Goal: Information Seeking & Learning: Find specific fact

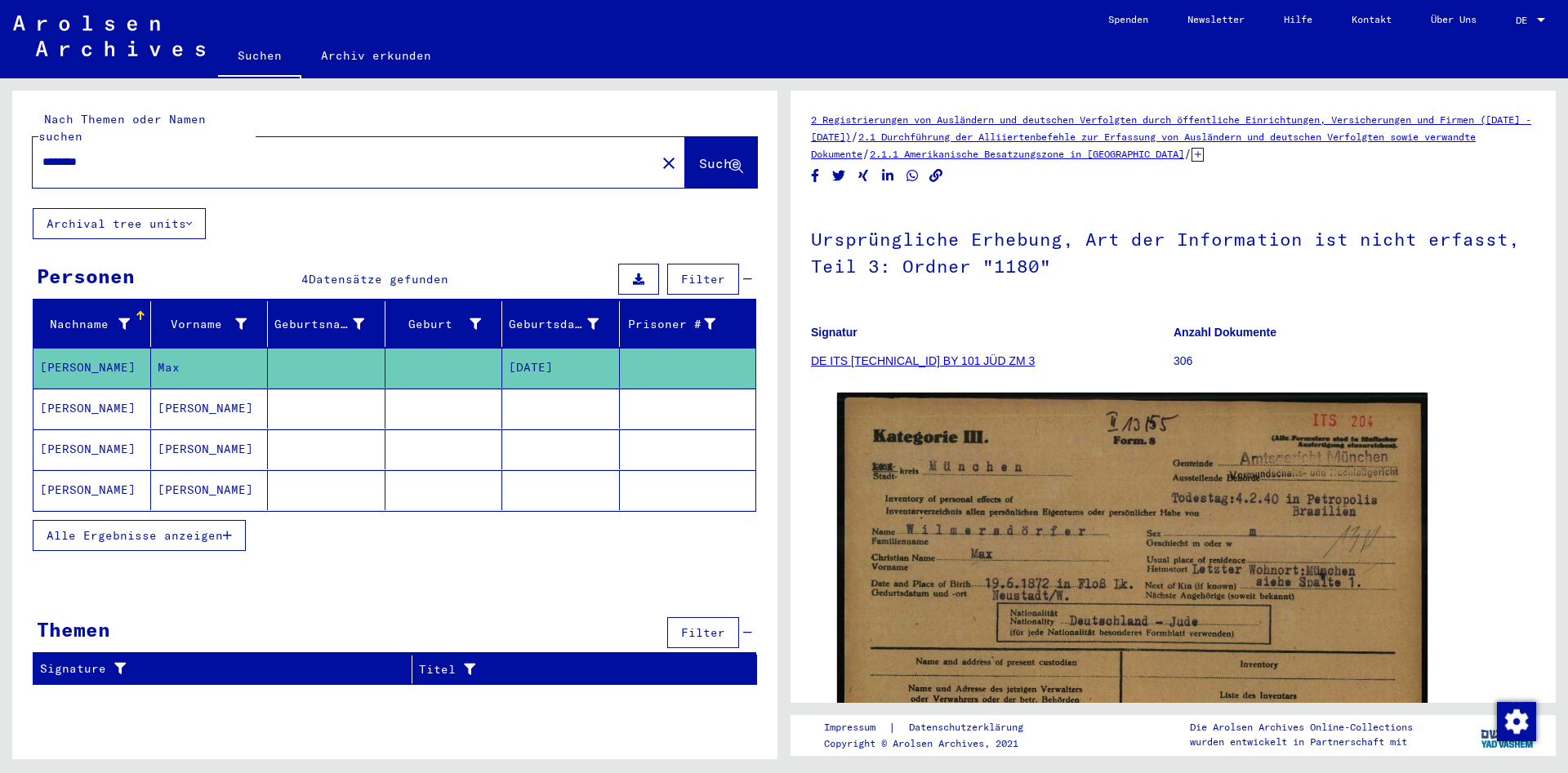
drag, startPoint x: 153, startPoint y: 149, endPoint x: 0, endPoint y: 156, distance: 153.2
click at [43, 156] on input "********" at bounding box center [344, 162] width 604 height 17
type input "**********"
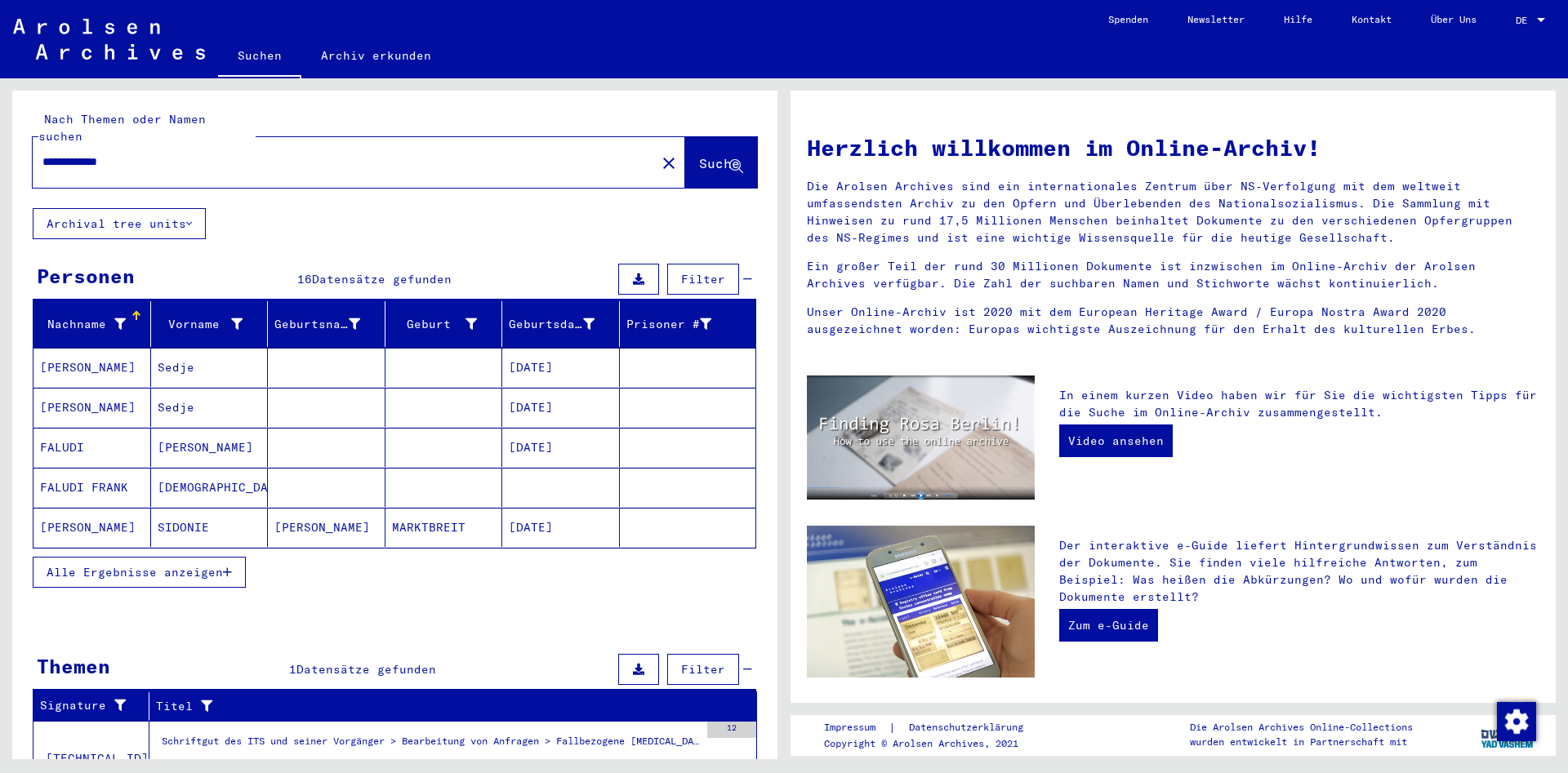
click at [208, 565] on span "Alle Ergebnisse anzeigen" at bounding box center [135, 572] width 176 height 15
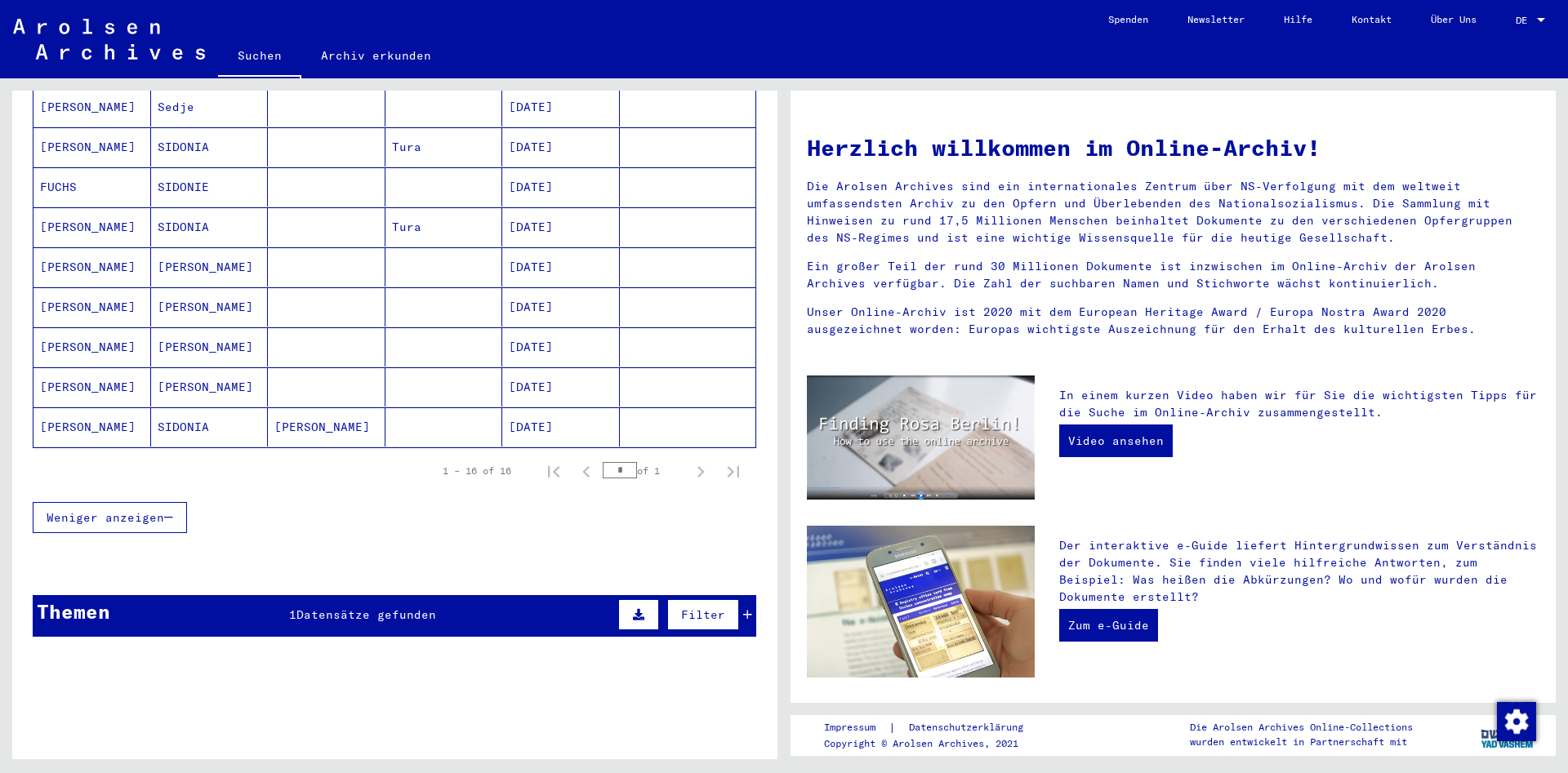
scroll to position [541, 0]
click at [549, 594] on div "Themen 1 Datensätze gefunden Filter" at bounding box center [394, 614] width 723 height 42
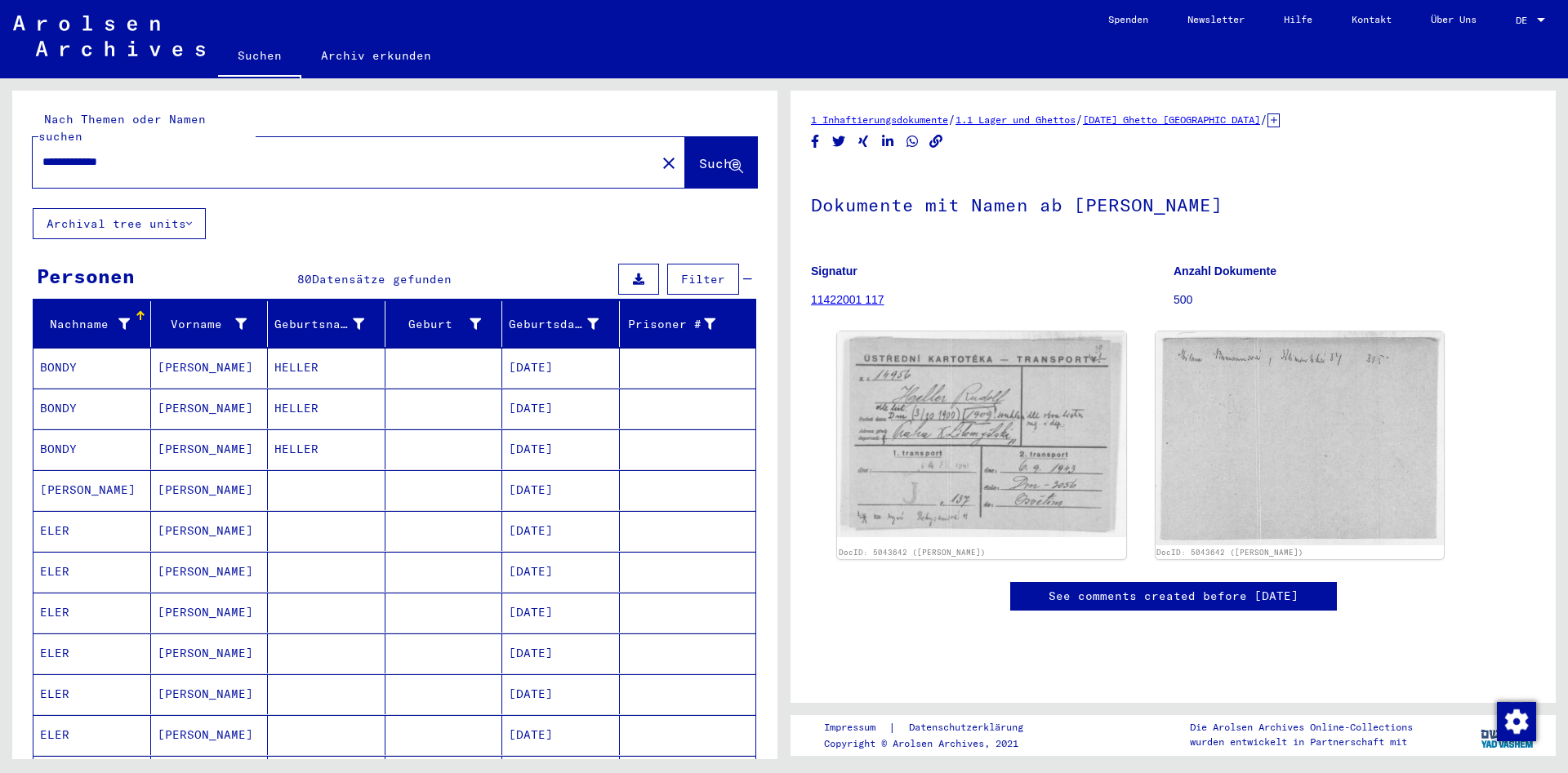
drag, startPoint x: 226, startPoint y: 150, endPoint x: 0, endPoint y: 186, distance: 228.8
click at [43, 170] on input "**********" at bounding box center [344, 162] width 604 height 17
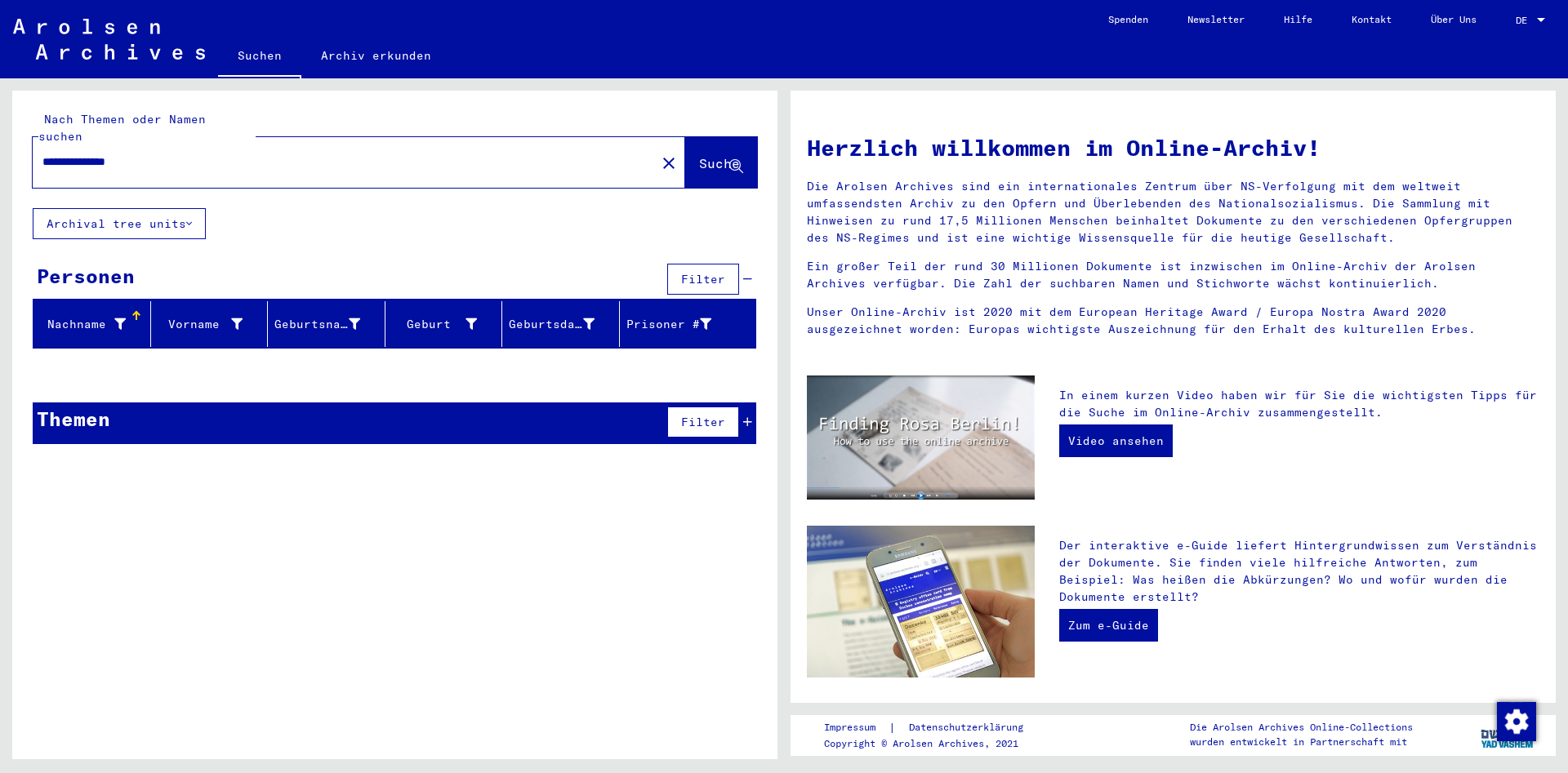
drag, startPoint x: 101, startPoint y: 147, endPoint x: 0, endPoint y: 154, distance: 101.2
click at [43, 154] on input "**********" at bounding box center [339, 162] width 593 height 17
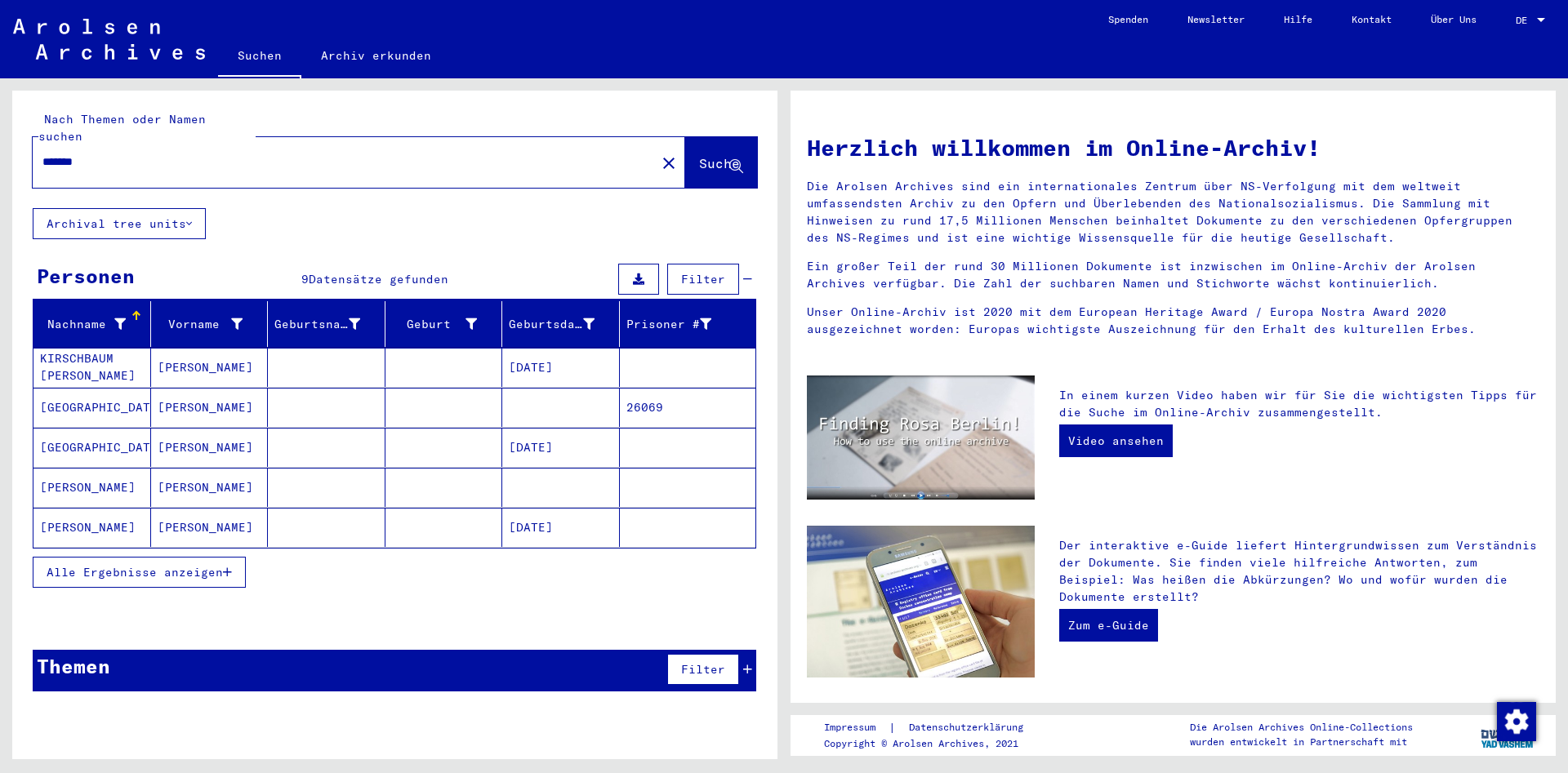
click at [184, 565] on span "Alle Ergebnisse anzeigen" at bounding box center [135, 572] width 176 height 15
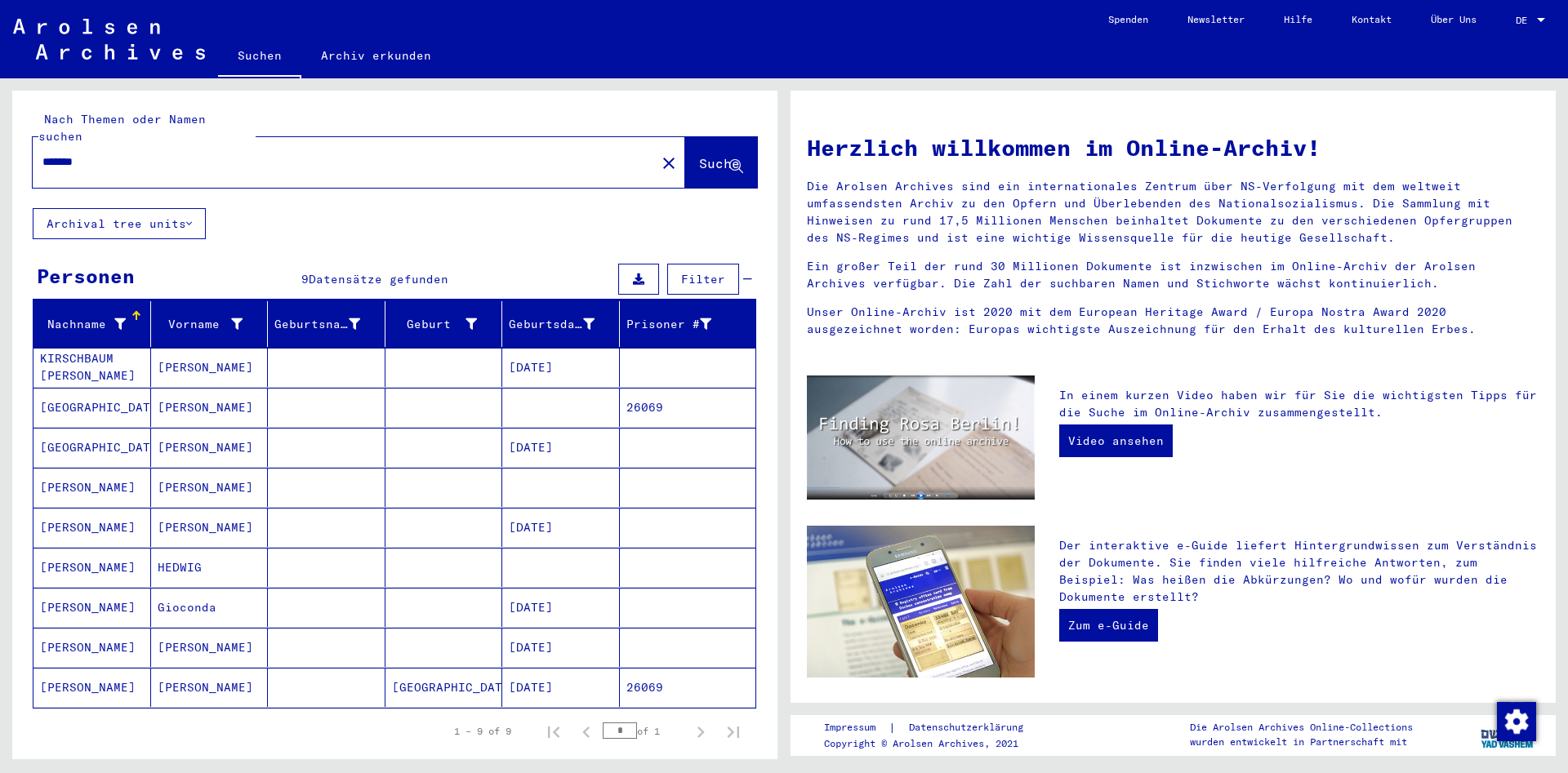
click at [87, 669] on mat-cell "SÜSSHEIM" at bounding box center [92, 687] width 117 height 39
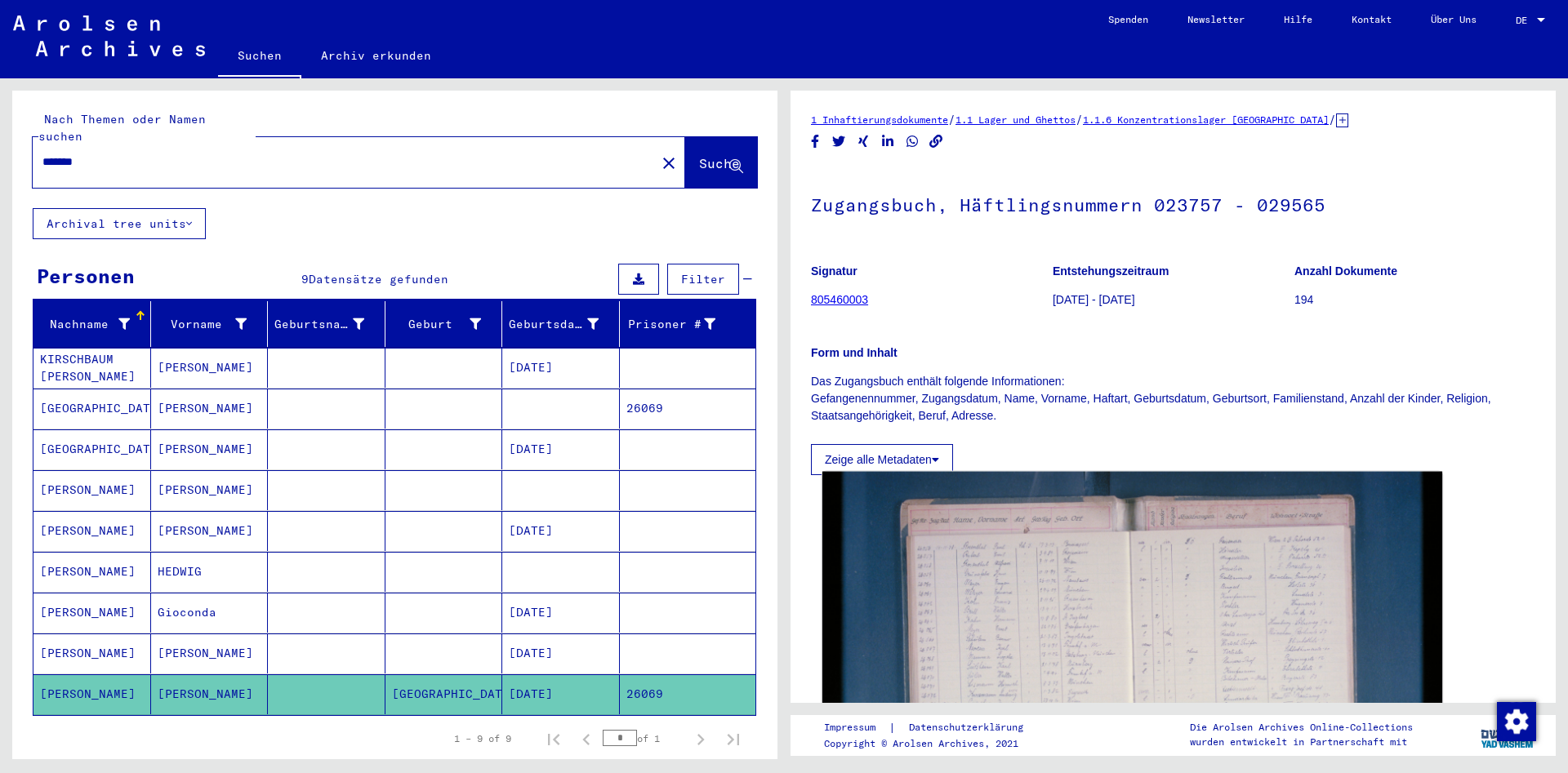
scroll to position [258, 0]
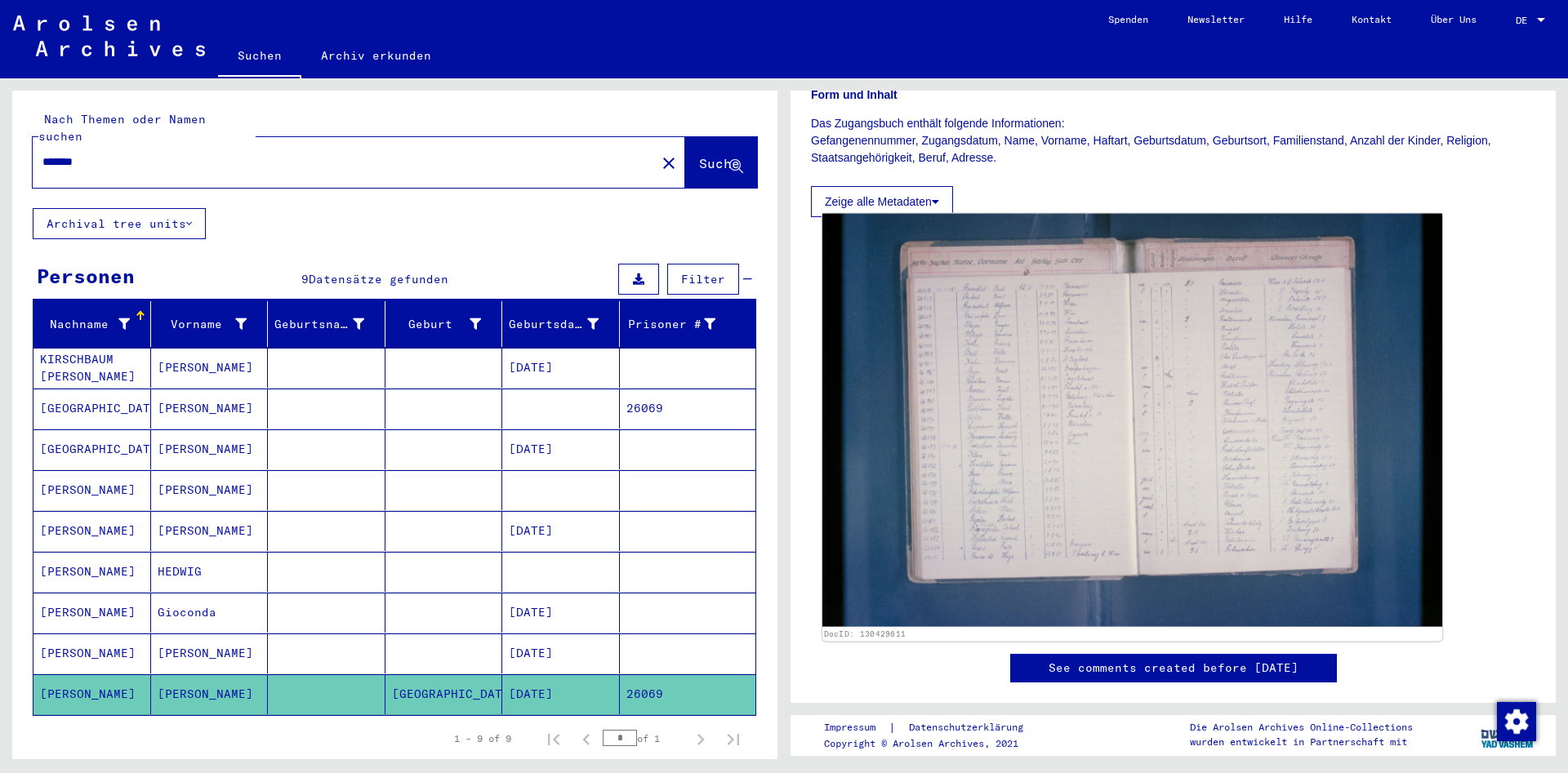
click at [1025, 464] on img at bounding box center [1131, 420] width 619 height 413
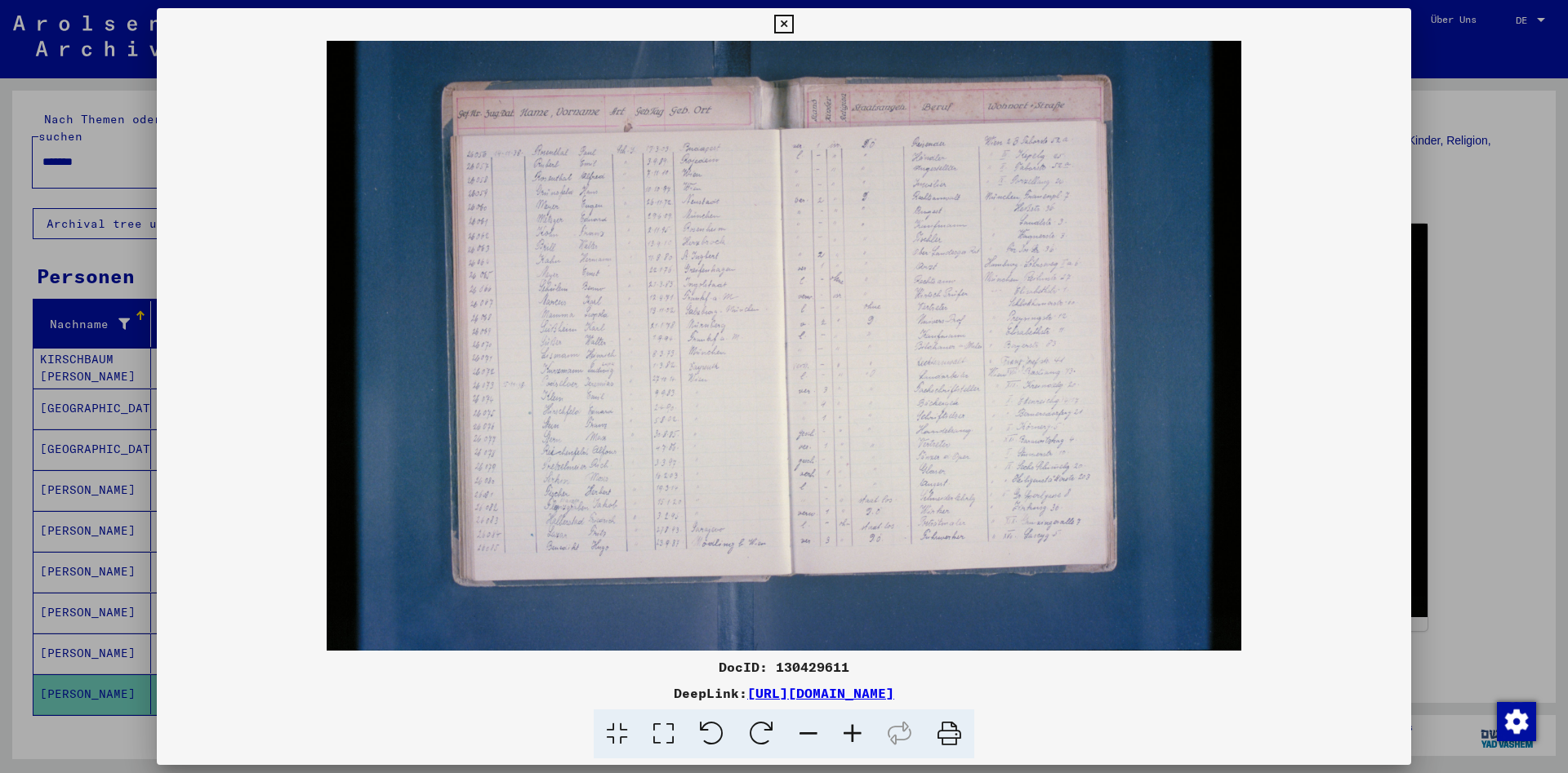
click at [793, 15] on icon at bounding box center [783, 24] width 18 height 19
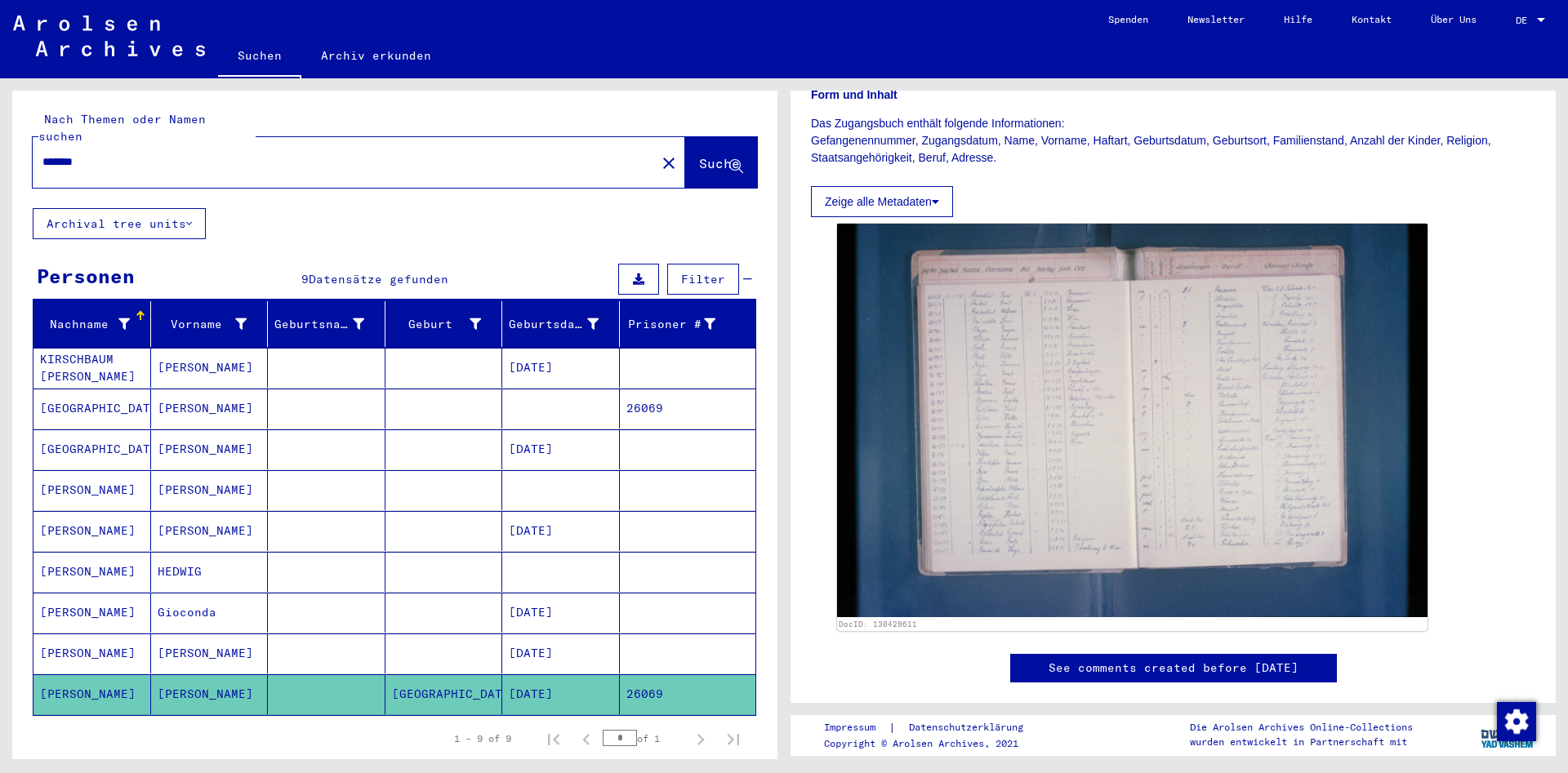
drag, startPoint x: 116, startPoint y: 149, endPoint x: 0, endPoint y: 169, distance: 117.7
click at [43, 169] on input "*******" at bounding box center [344, 162] width 604 height 17
type input "**********"
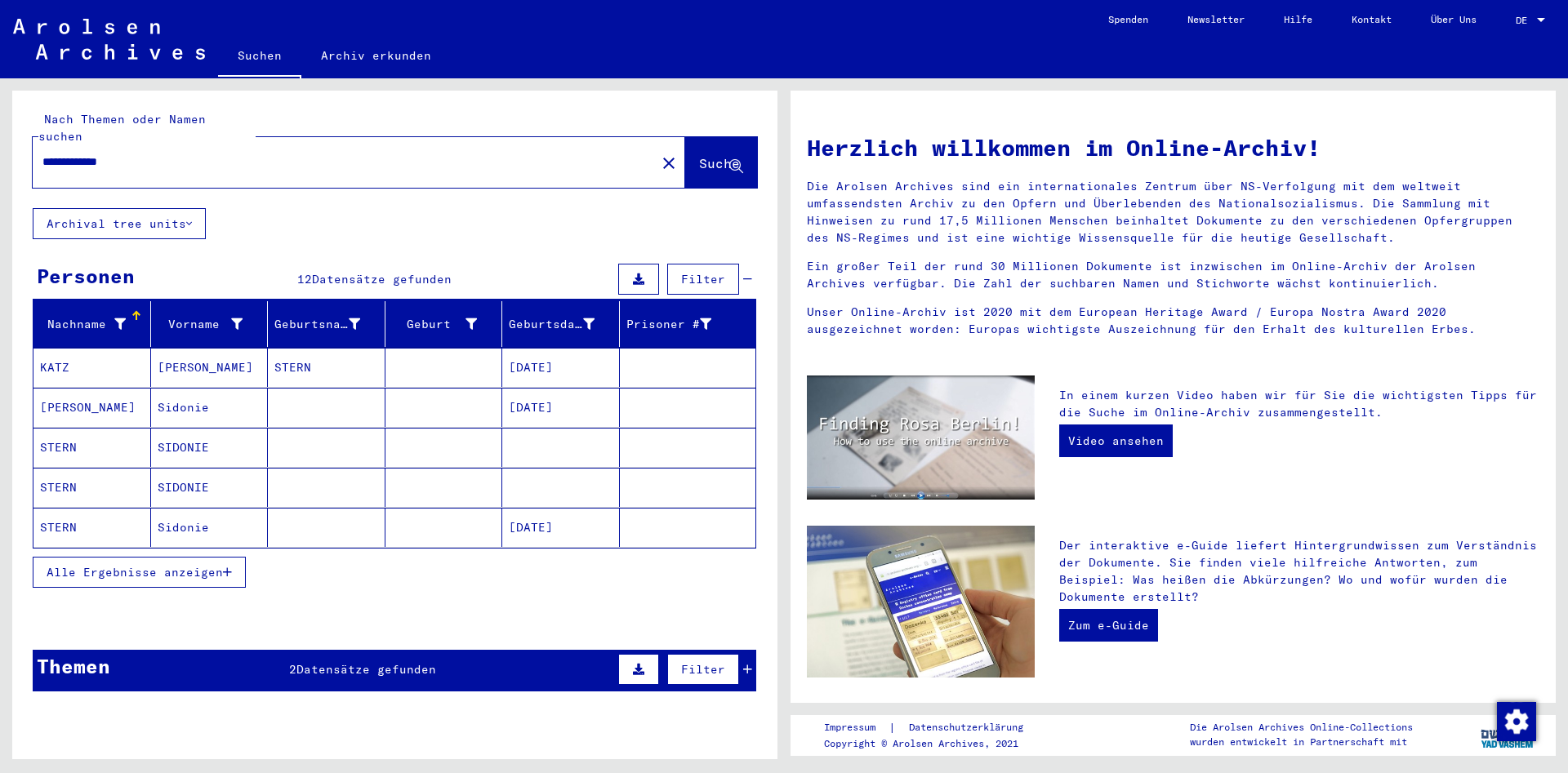
click at [93, 427] on mat-cell "STERN" at bounding box center [92, 447] width 117 height 39
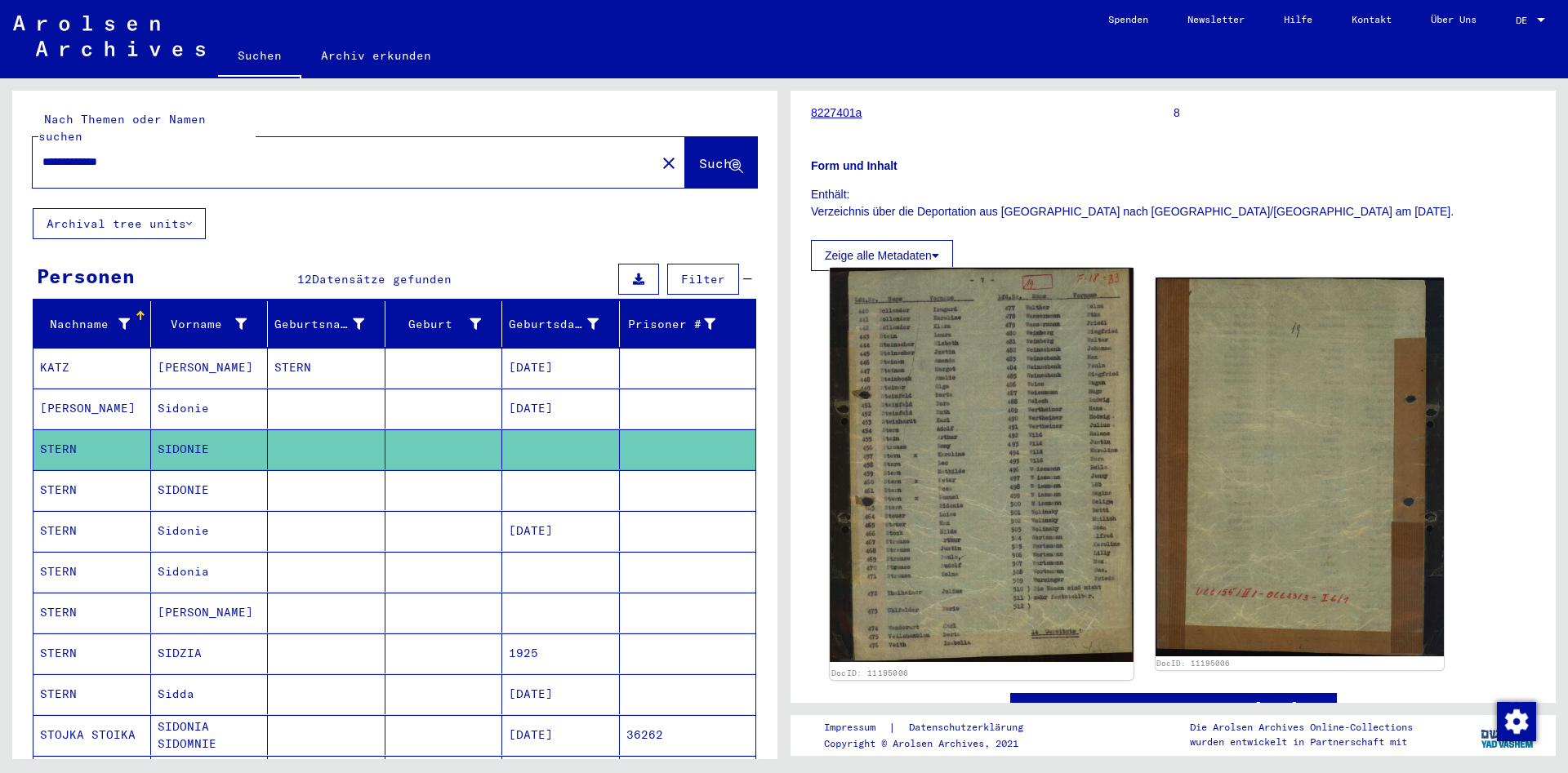
scroll to position [226, 0]
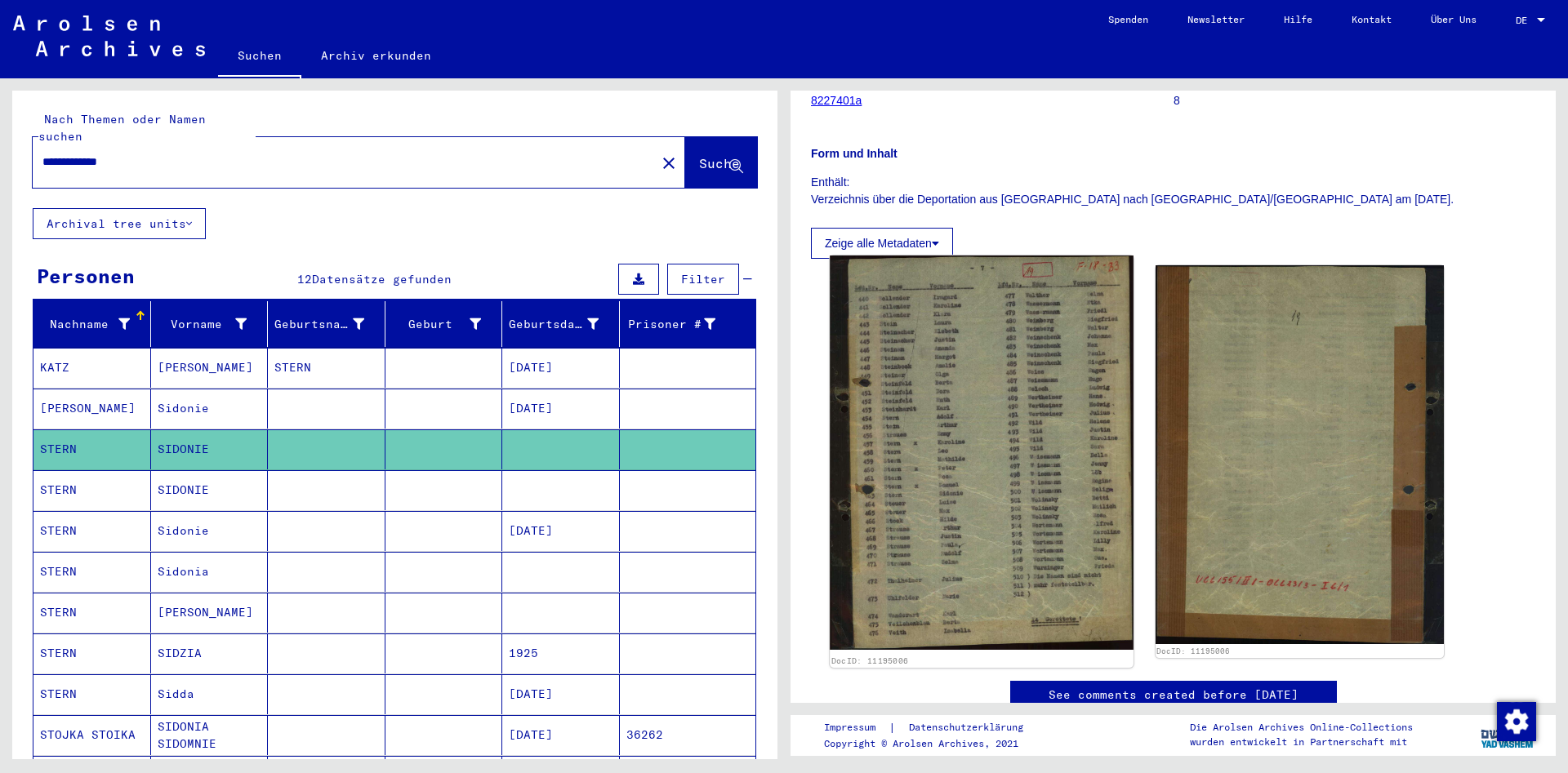
click at [993, 501] on img at bounding box center [981, 452] width 303 height 394
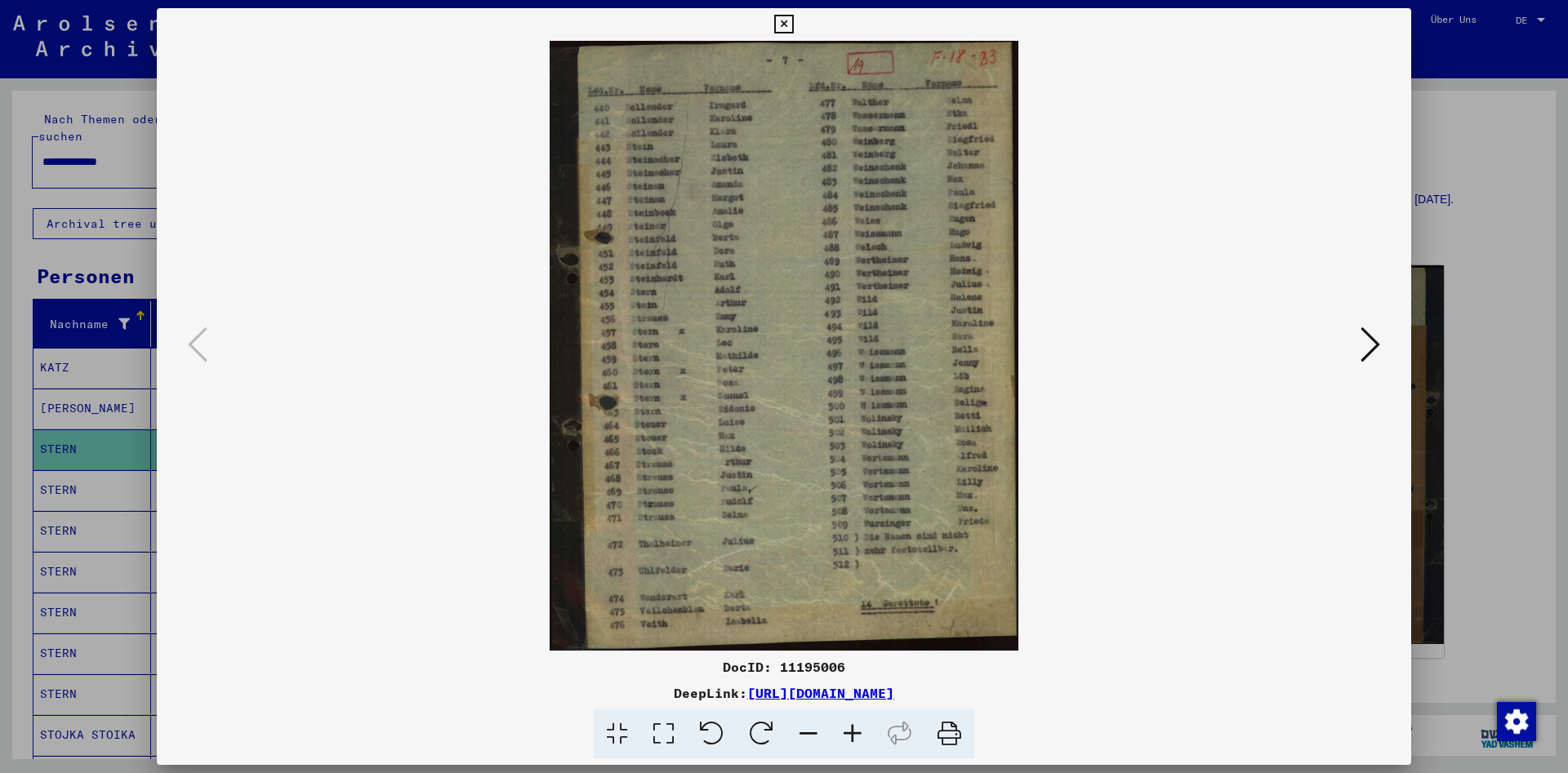
click at [1529, 625] on div at bounding box center [784, 386] width 1568 height 773
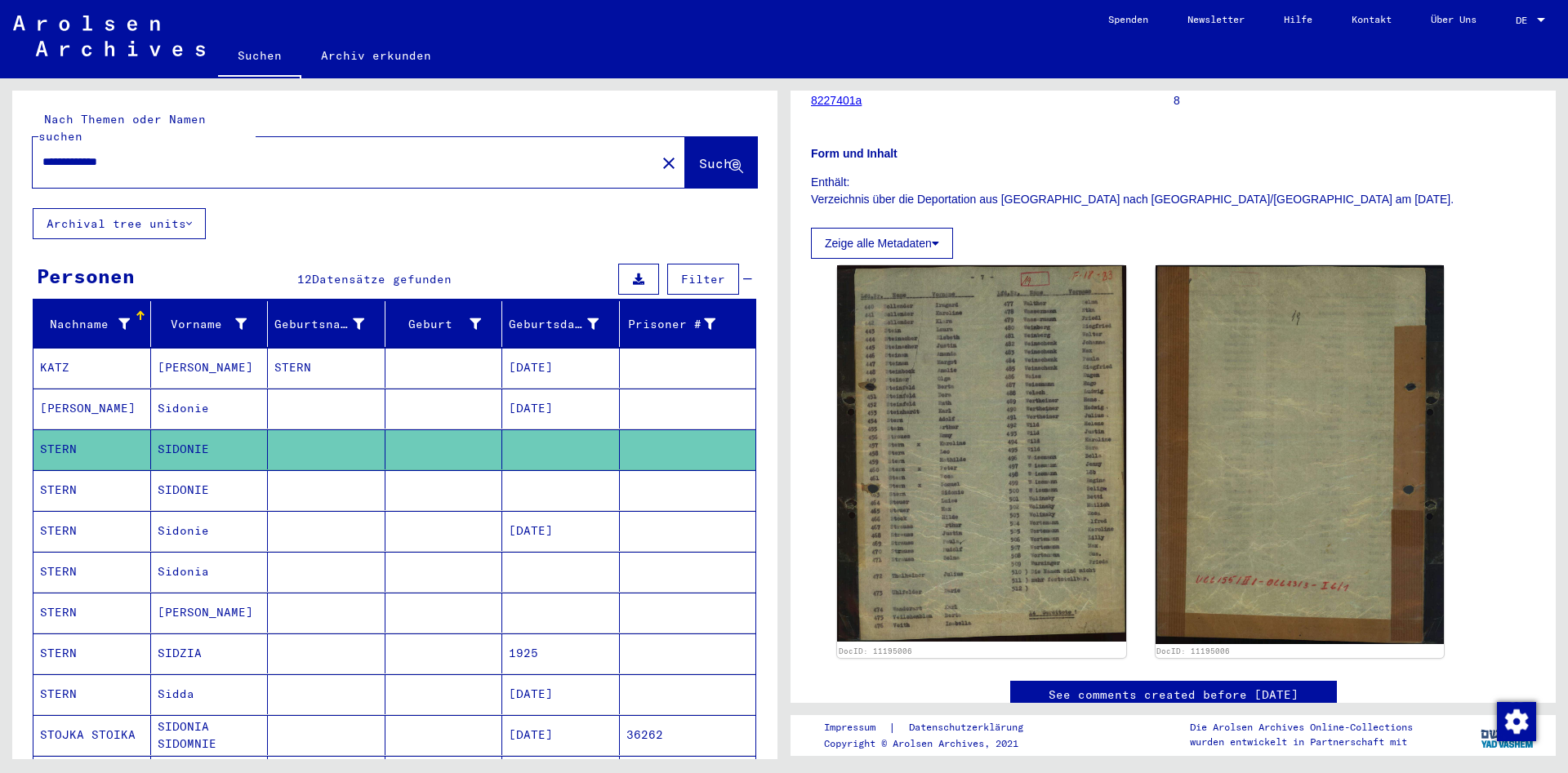
click at [330, 470] on mat-cell at bounding box center [326, 489] width 117 height 40
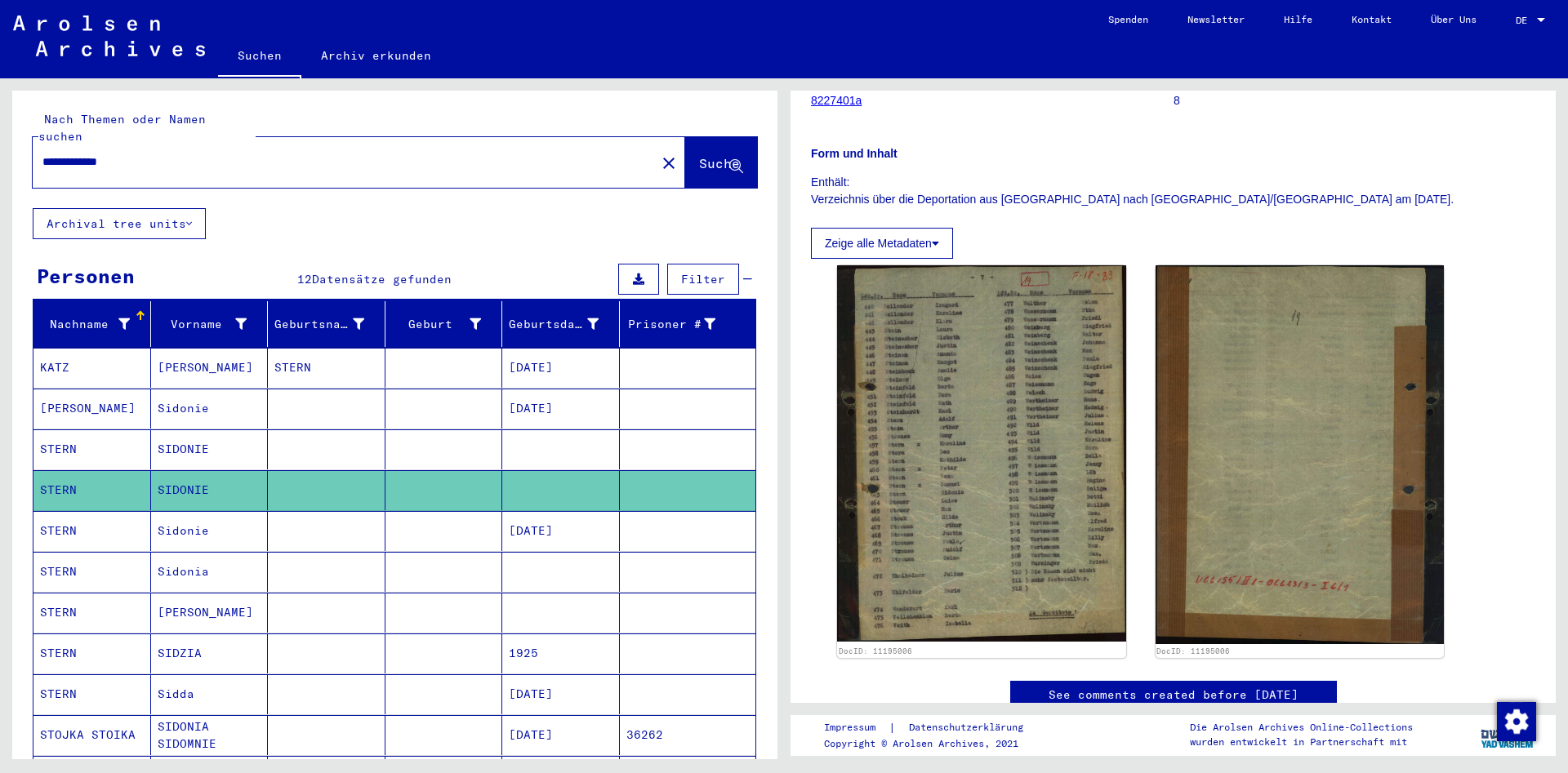
click at [350, 554] on mat-cell at bounding box center [326, 572] width 117 height 40
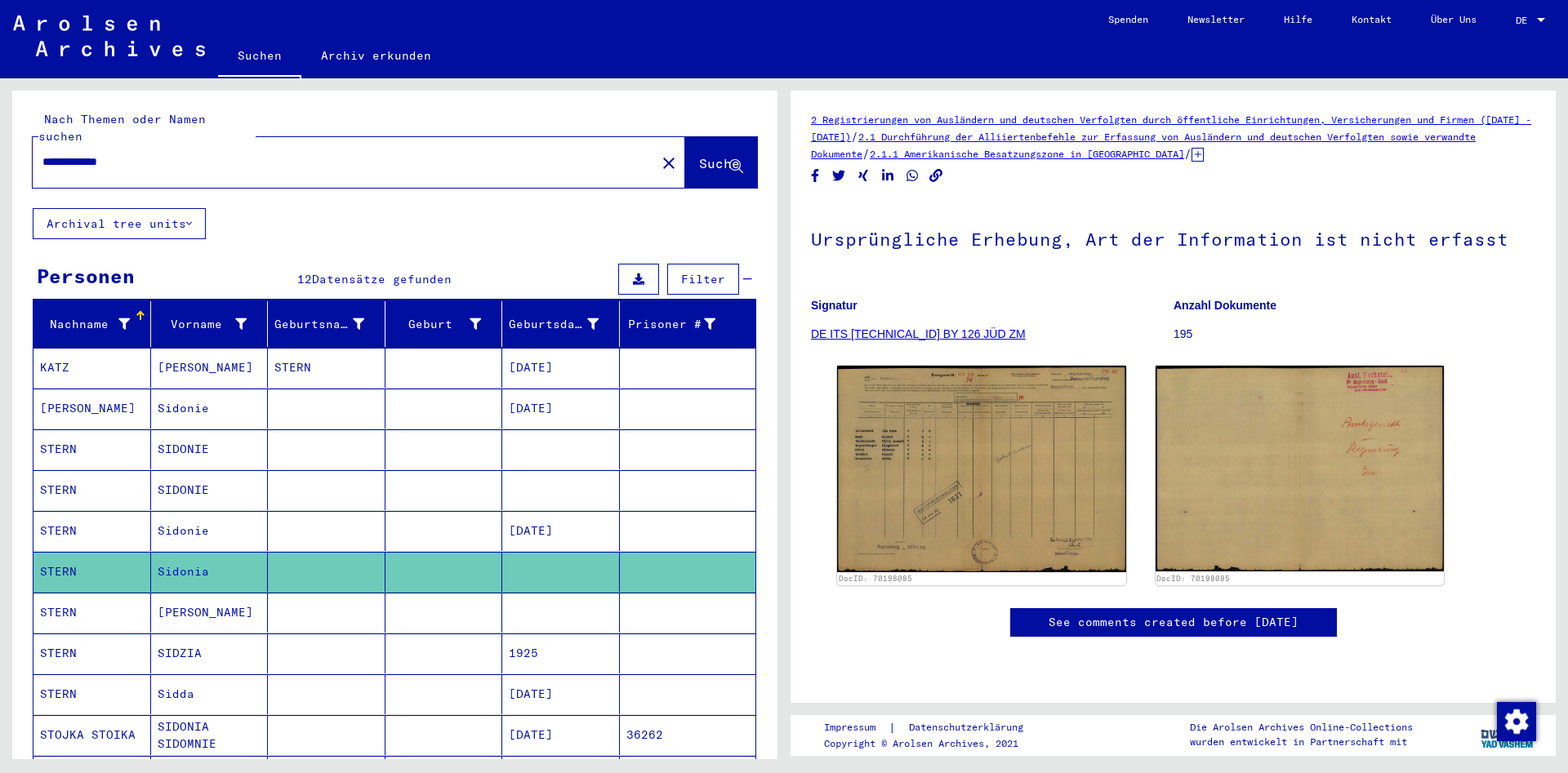
click at [314, 608] on mat-cell at bounding box center [326, 612] width 117 height 40
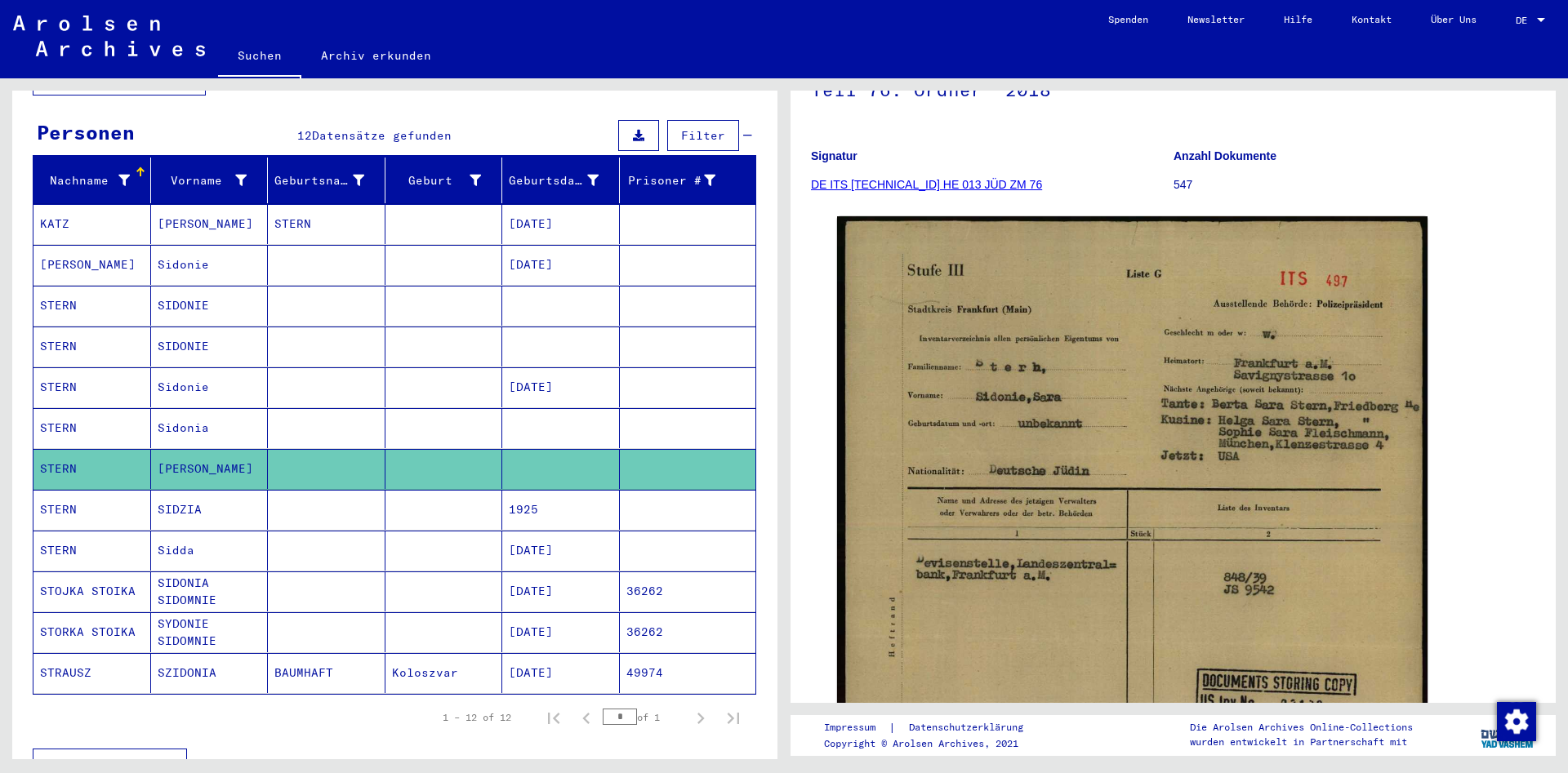
scroll to position [176, 0]
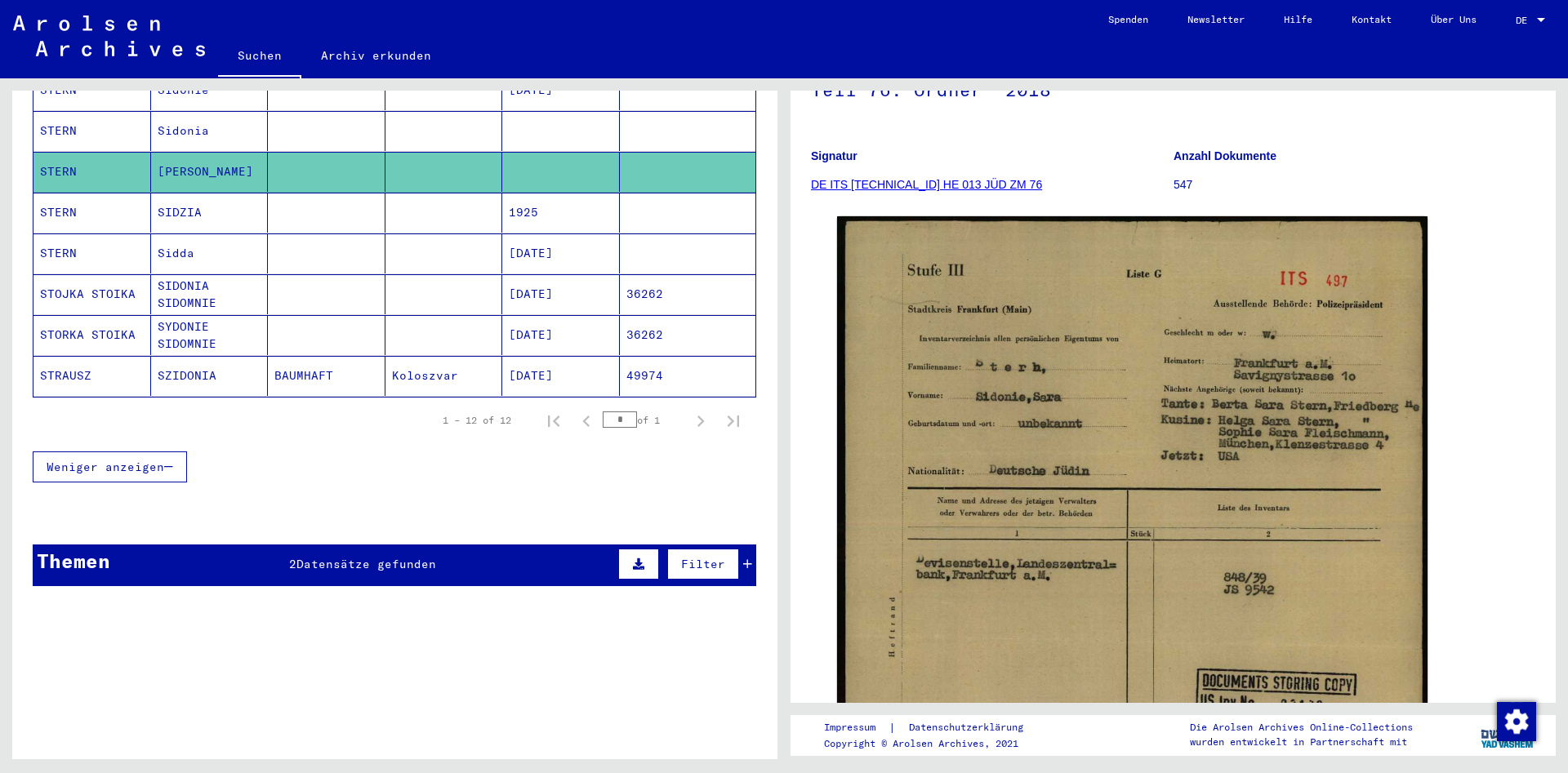
click at [422, 593] on div "Titel" at bounding box center [440, 602] width 568 height 17
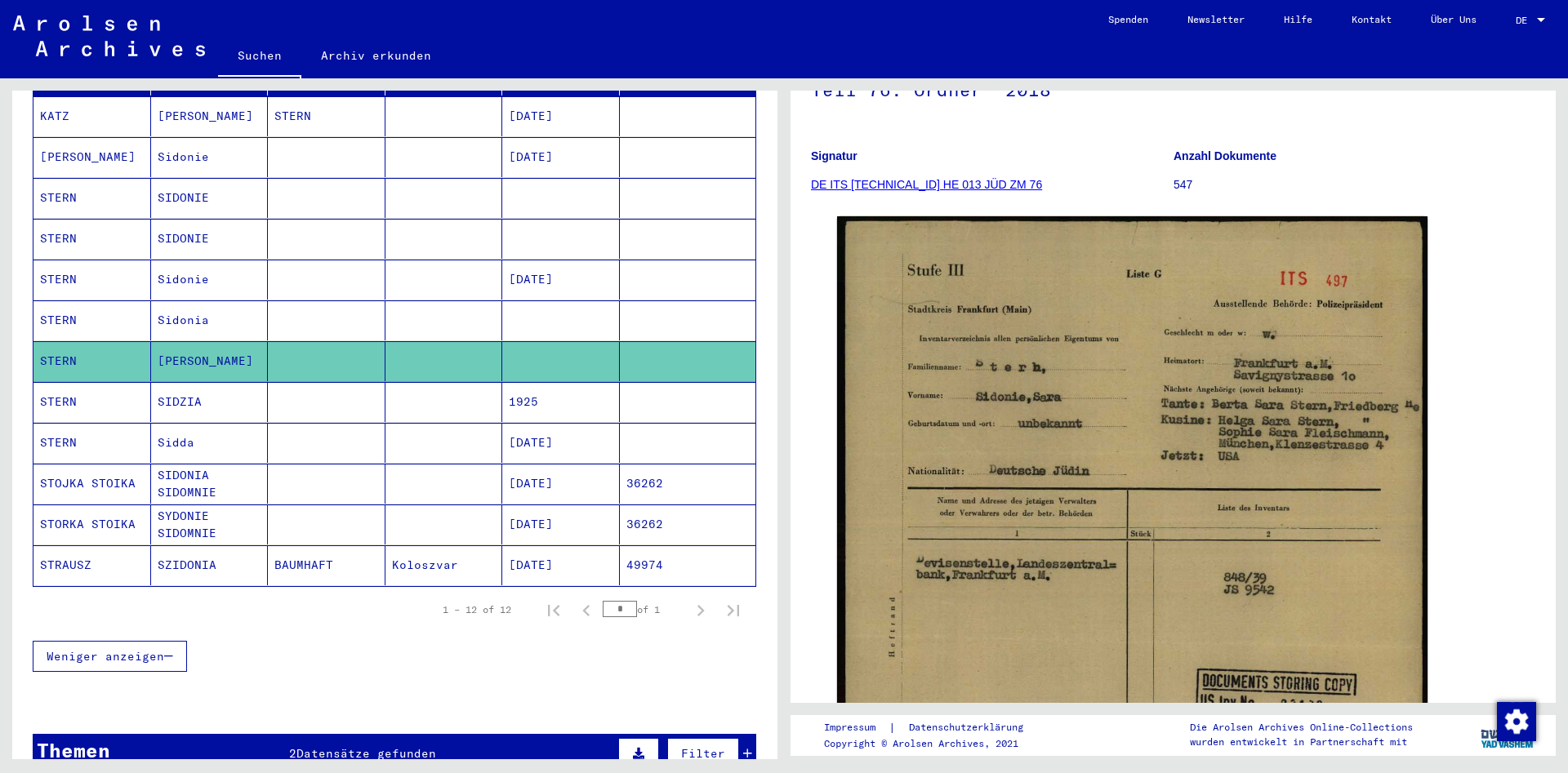
scroll to position [466, 0]
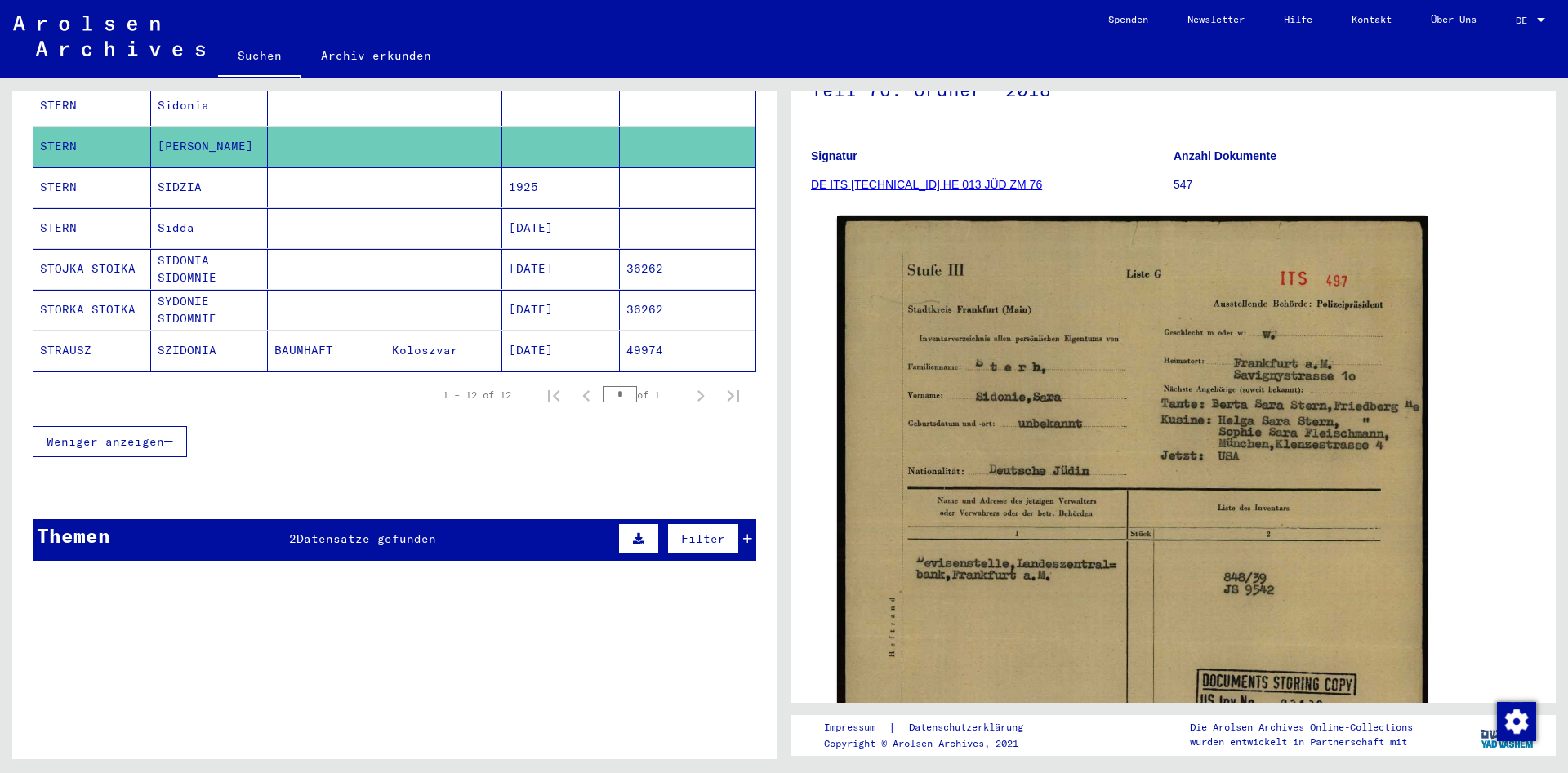
click at [513, 519] on div "Themen 2 Datensätze gefunden Filter" at bounding box center [394, 540] width 723 height 42
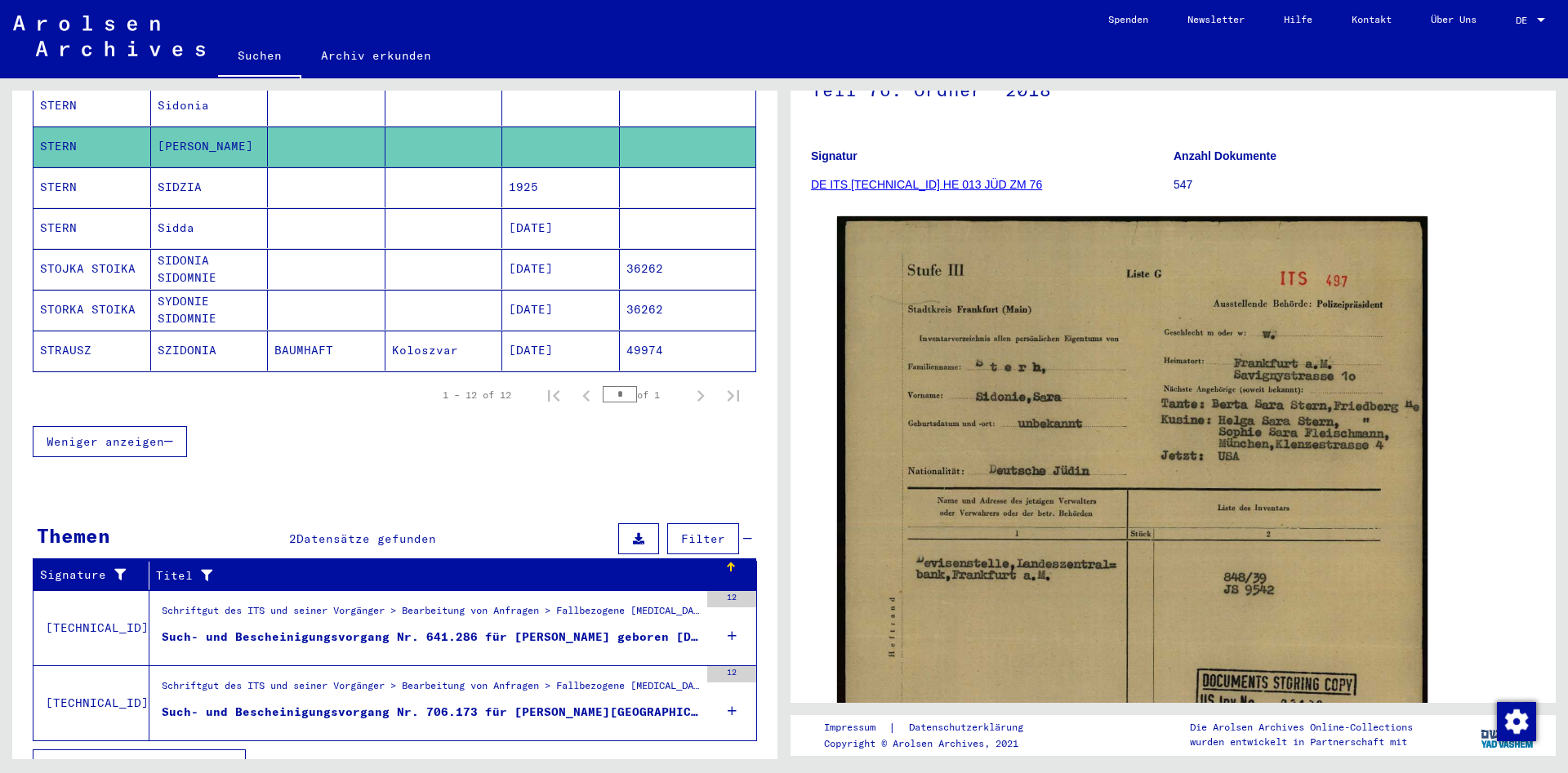
click at [738, 614] on div "12" at bounding box center [732, 628] width 49 height 74
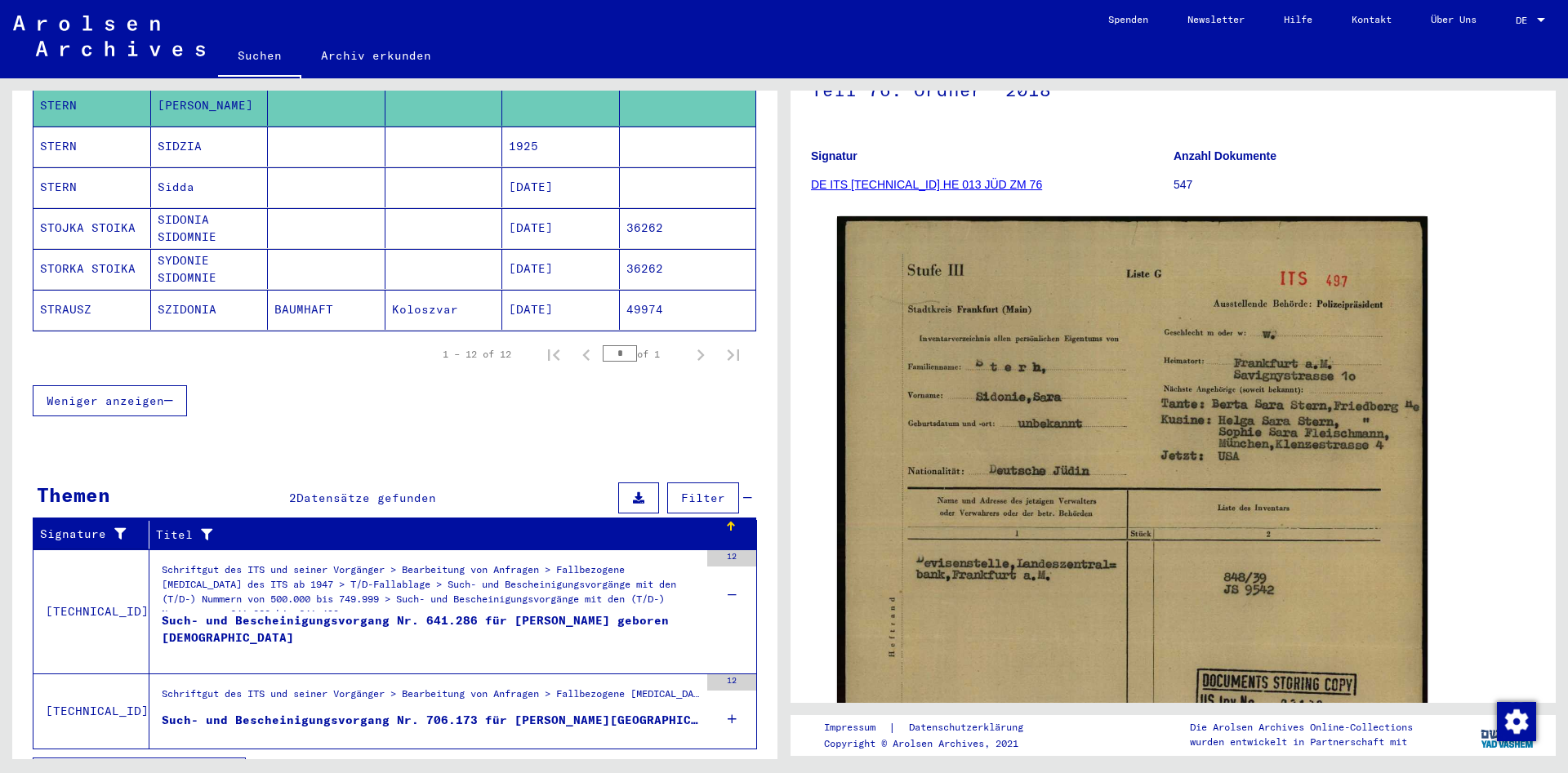
scroll to position [528, 0]
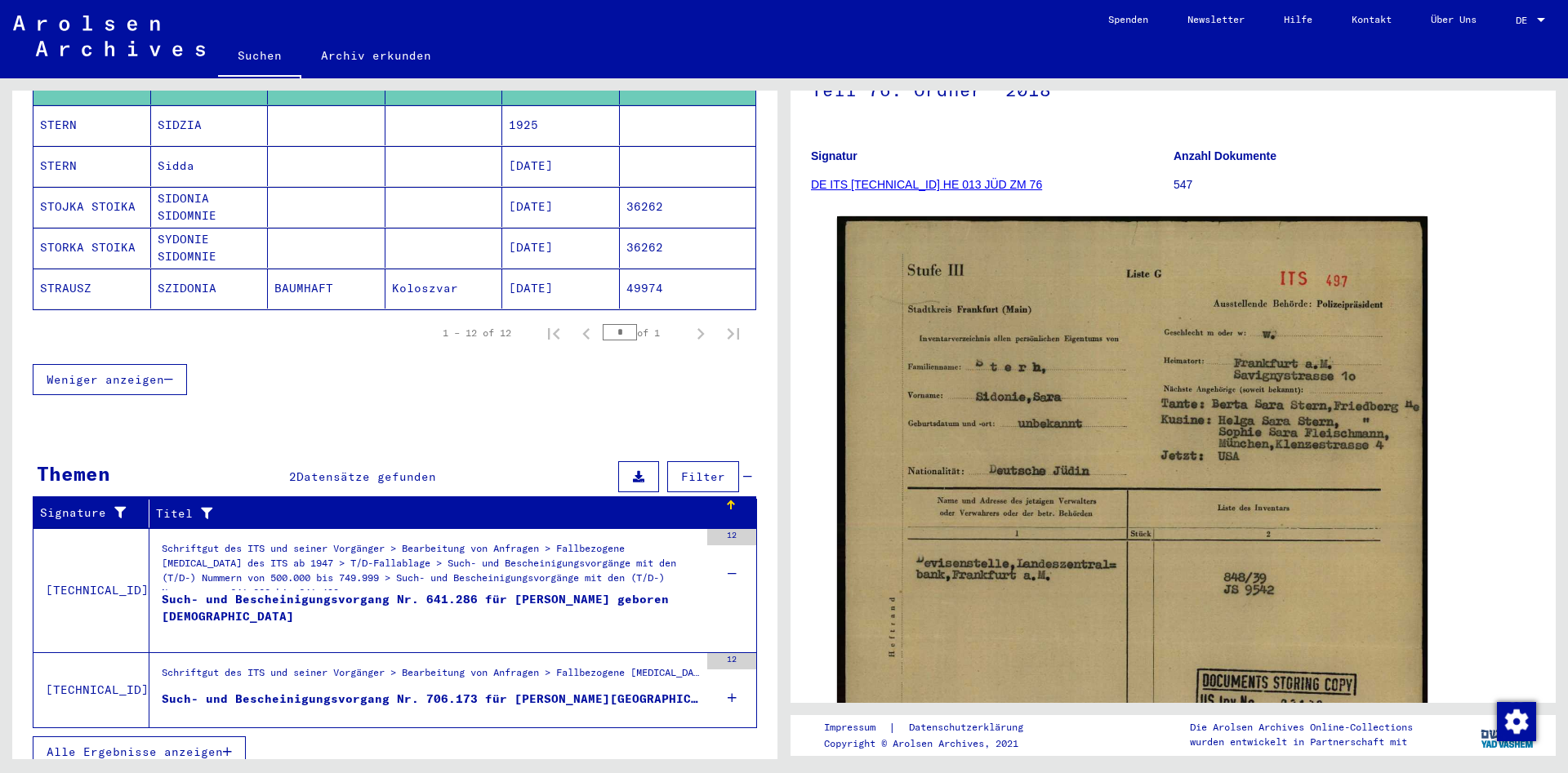
click at [734, 677] on icon at bounding box center [732, 697] width 9 height 57
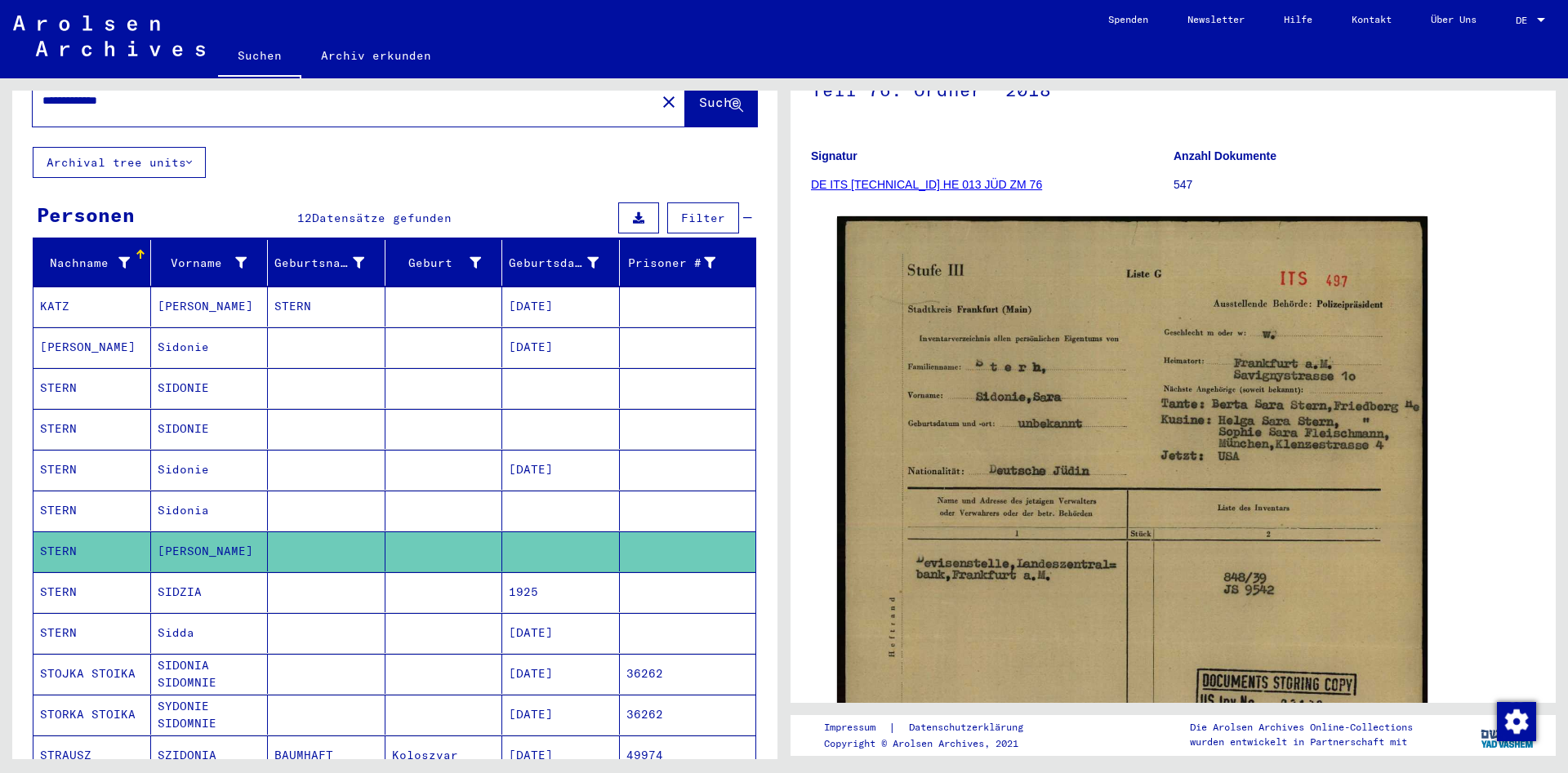
scroll to position [88, 0]
